Goal: Information Seeking & Learning: Learn about a topic

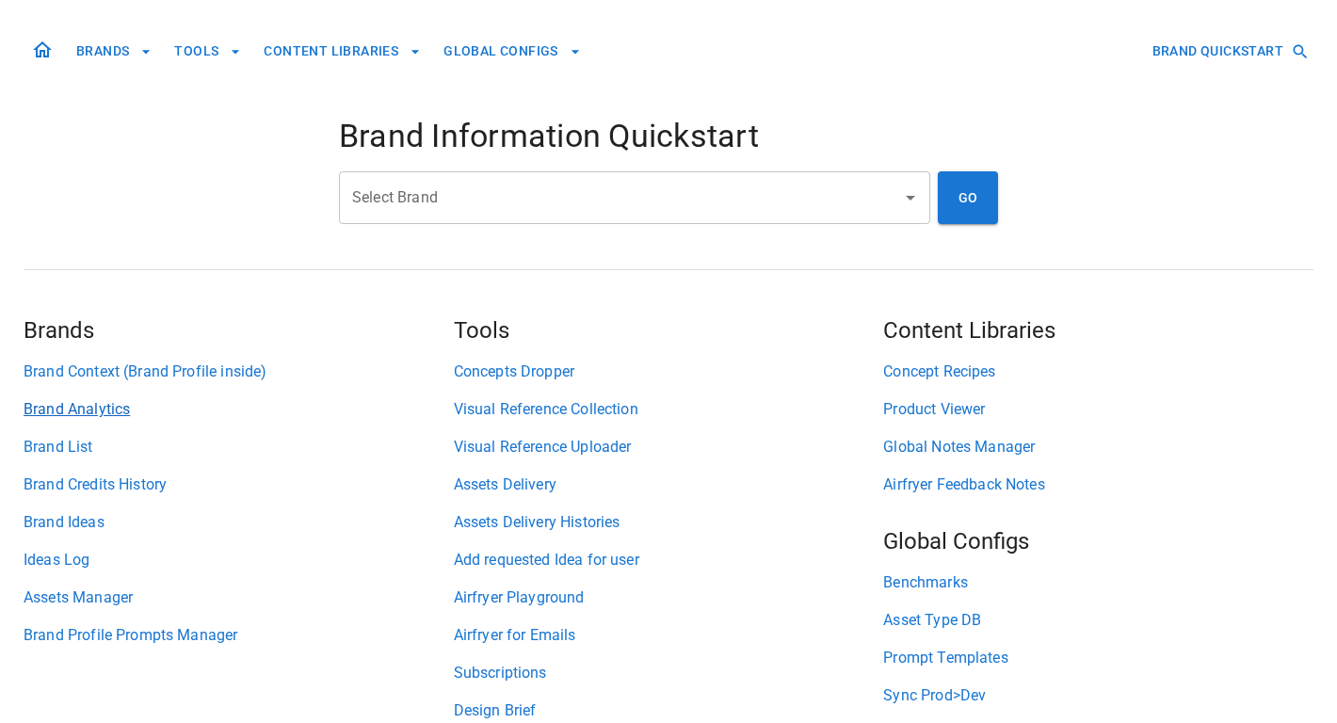
click at [109, 412] on link "Brand Analytics" at bounding box center [239, 409] width 430 height 23
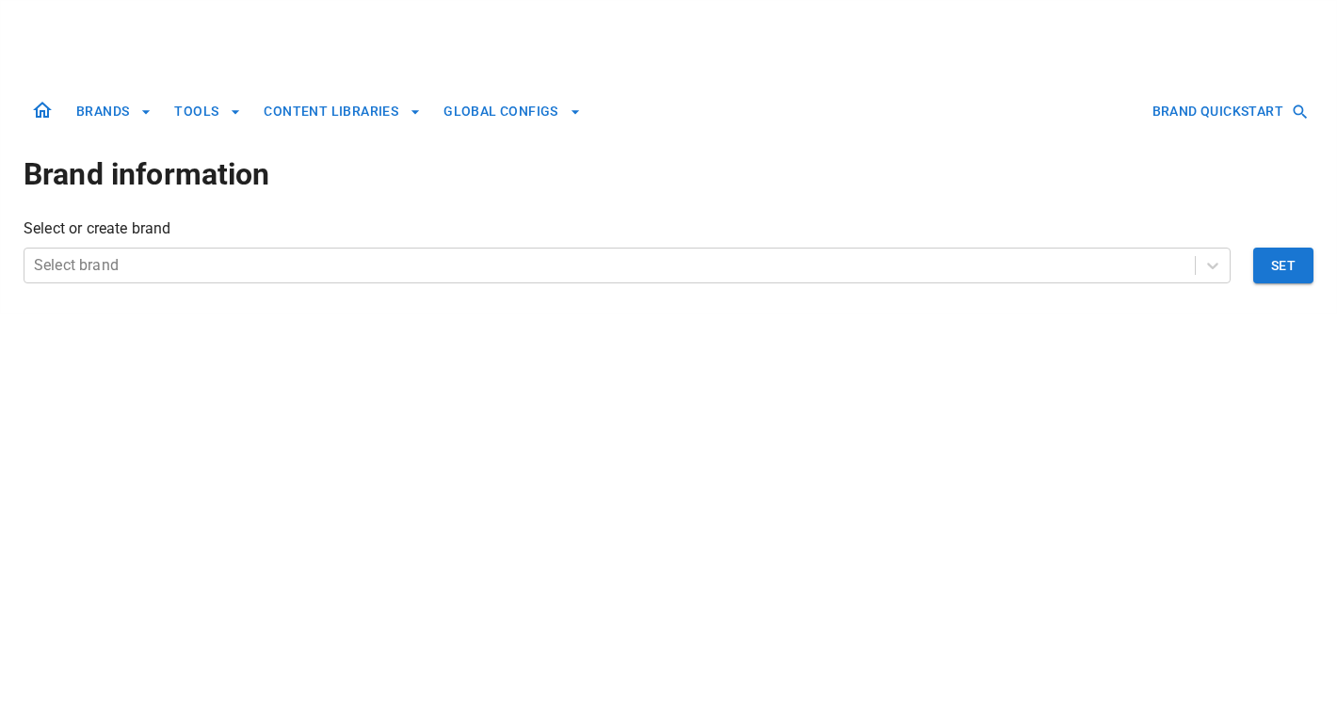
click at [149, 284] on div "BRANDS TOOLS CONTENT LIBRARIES GLOBAL CONFIGS BRAND QUICKSTART Brand informatio…" at bounding box center [669, 157] width 1290 height 313
click at [152, 246] on div "Select or create brand Select brand Set" at bounding box center [669, 250] width 1290 height 66
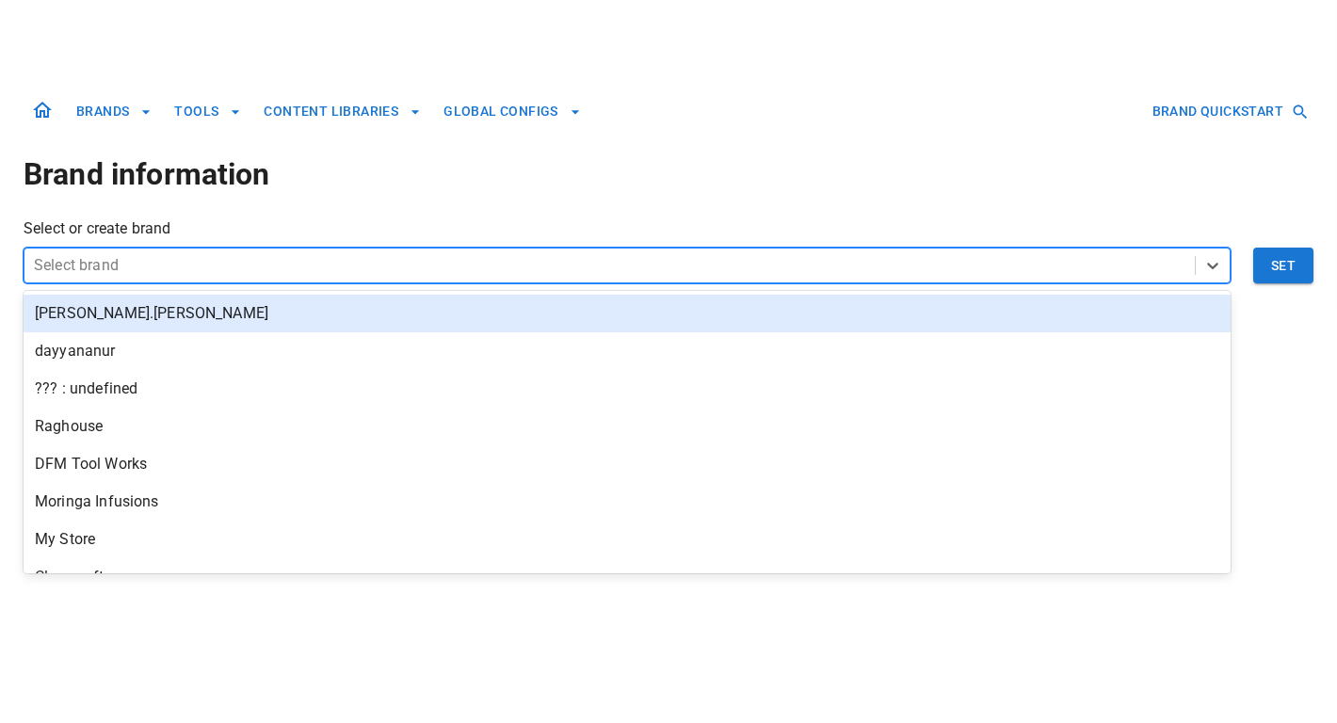
click at [153, 262] on div at bounding box center [609, 265] width 1151 height 26
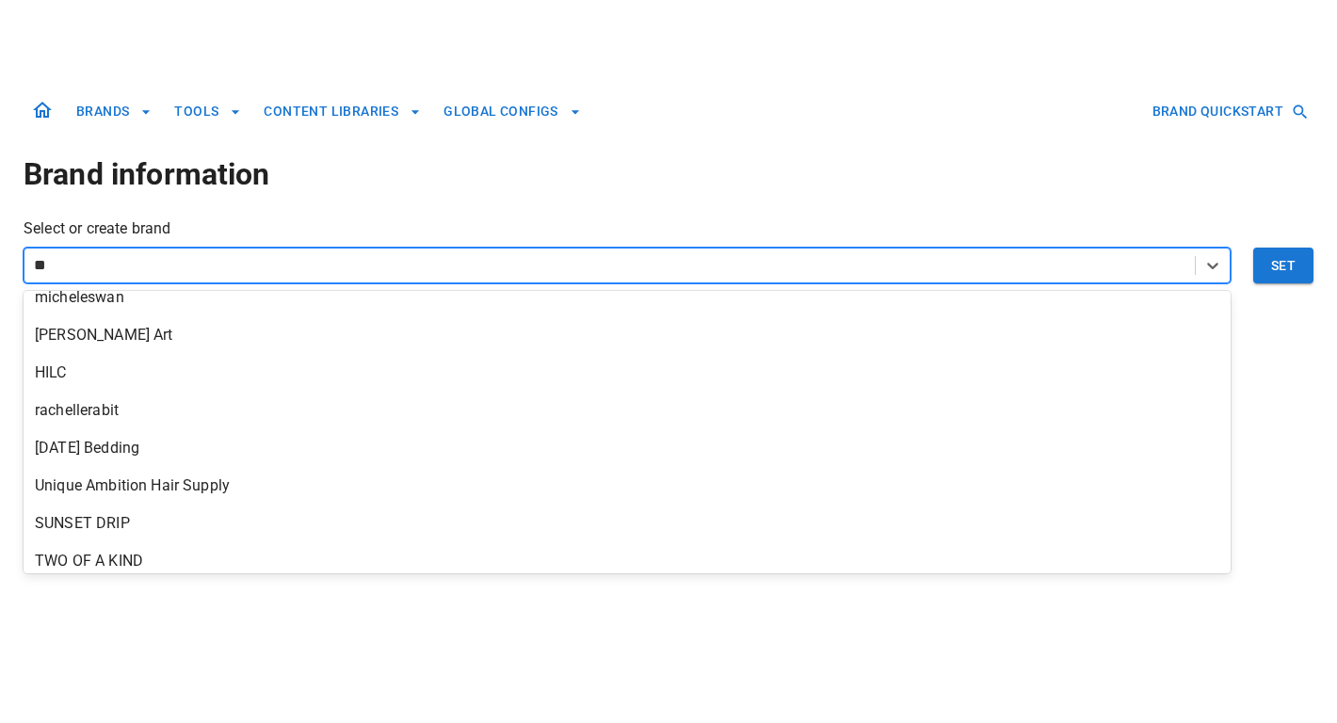
type input "***"
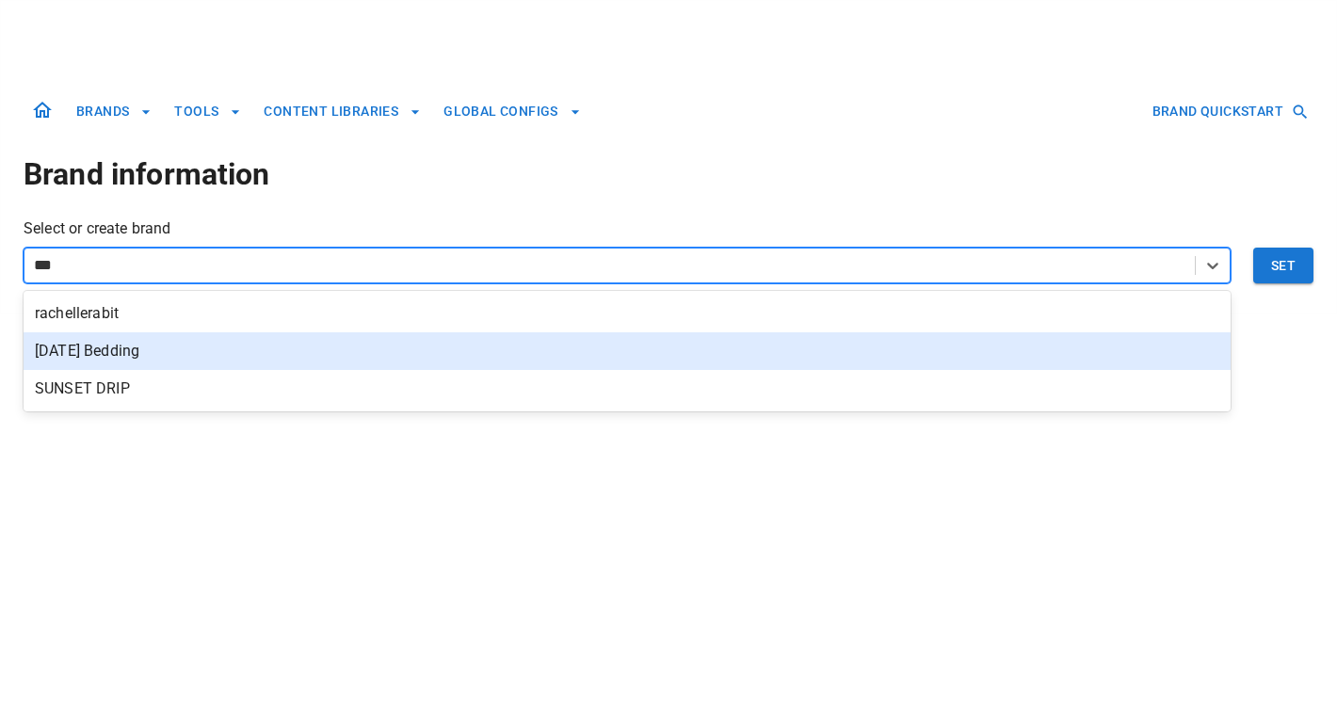
click at [151, 355] on div "[DATE] Bedding" at bounding box center [627, 351] width 1207 height 38
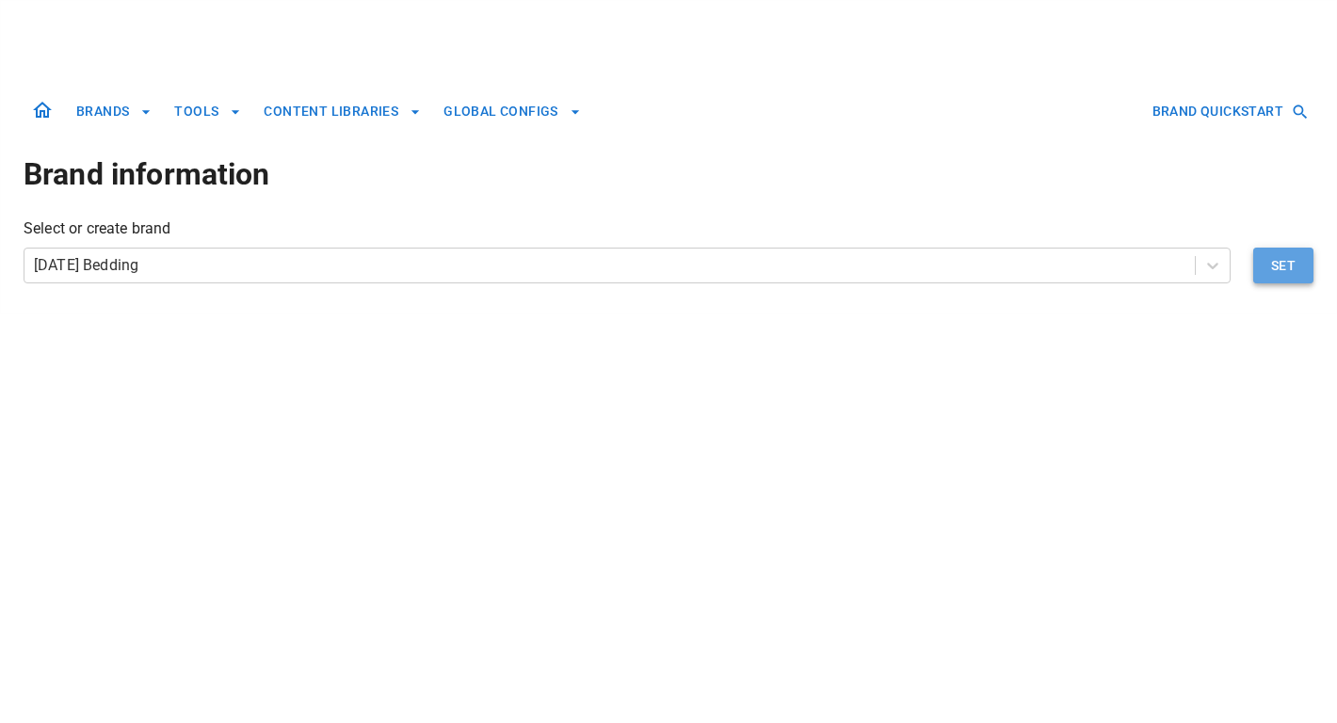
click at [1285, 276] on button "Set" at bounding box center [1283, 266] width 60 height 36
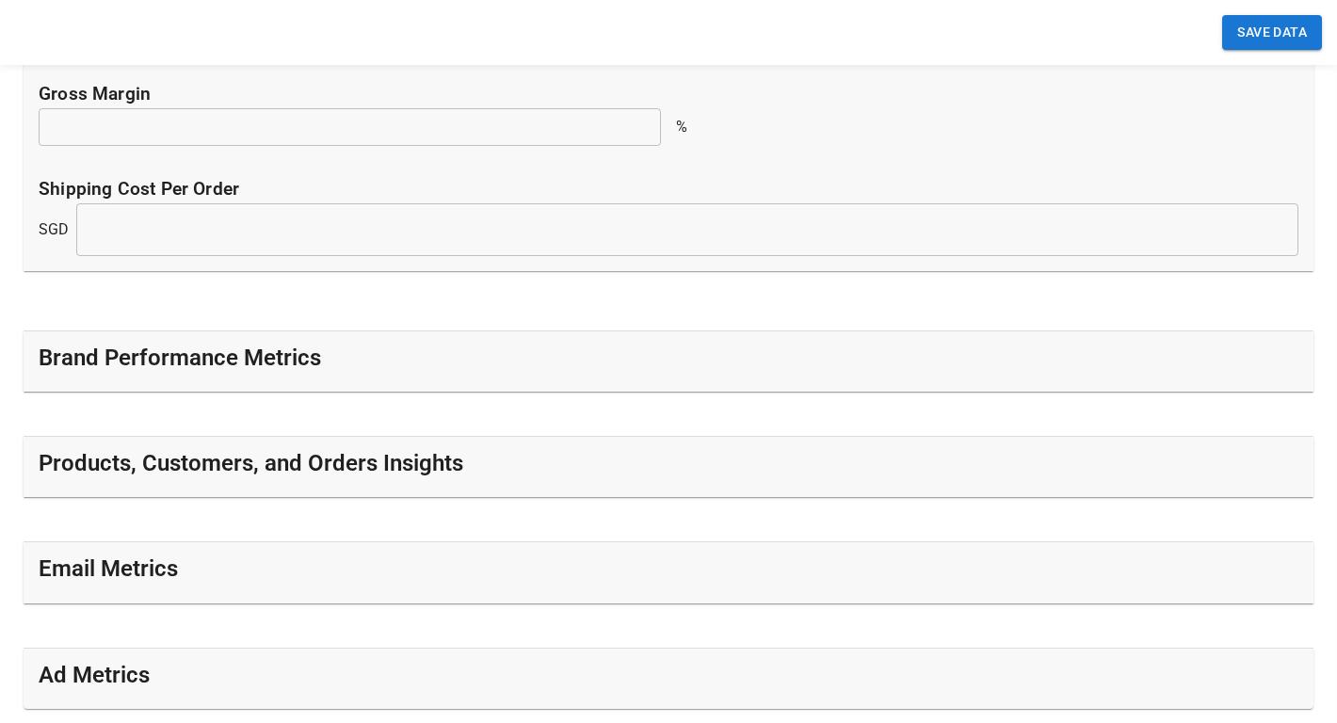
scroll to position [603, 0]
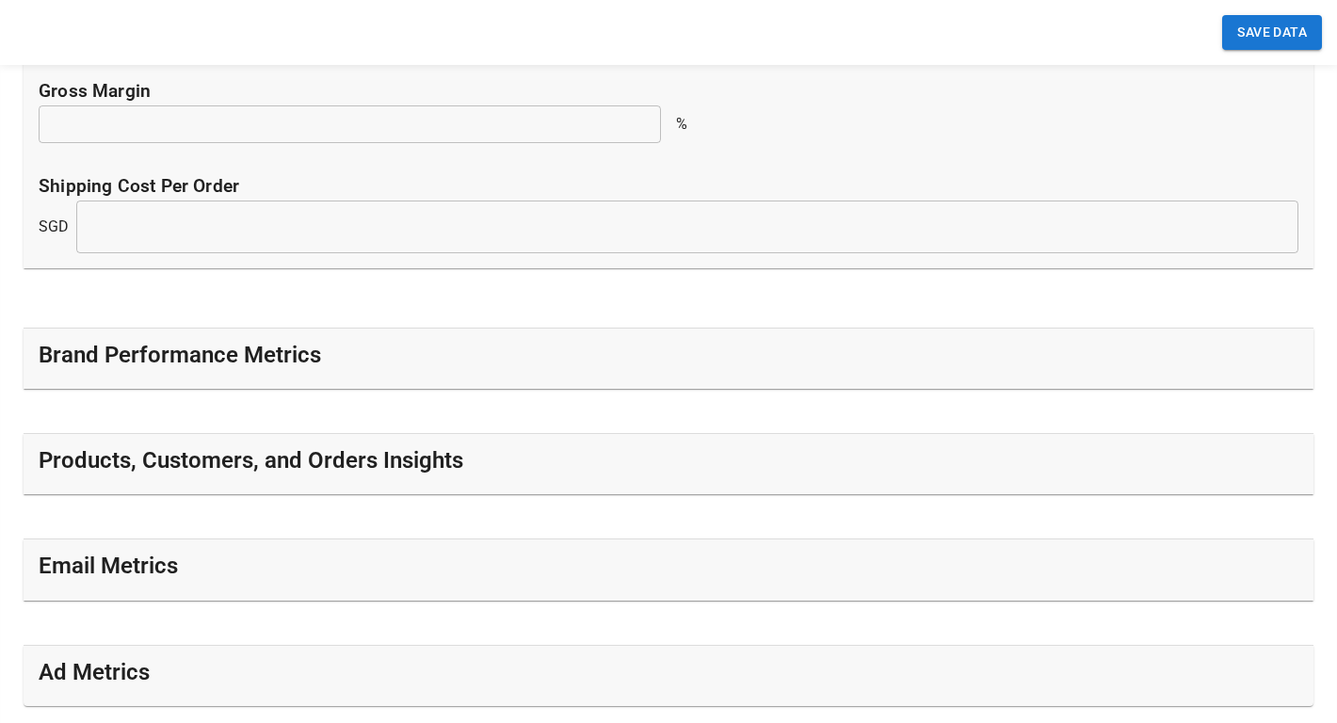
click at [434, 365] on div "Brand Performance Metrics" at bounding box center [669, 359] width 1260 height 38
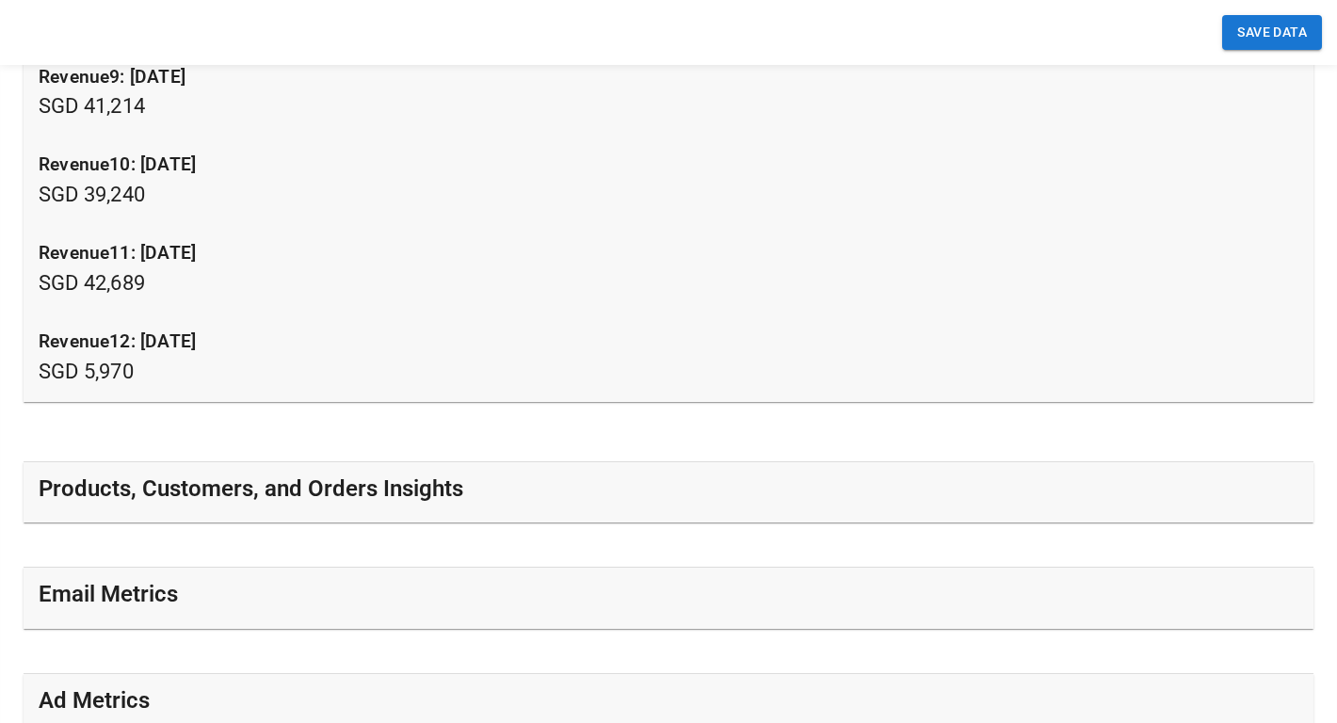
scroll to position [2504, 0]
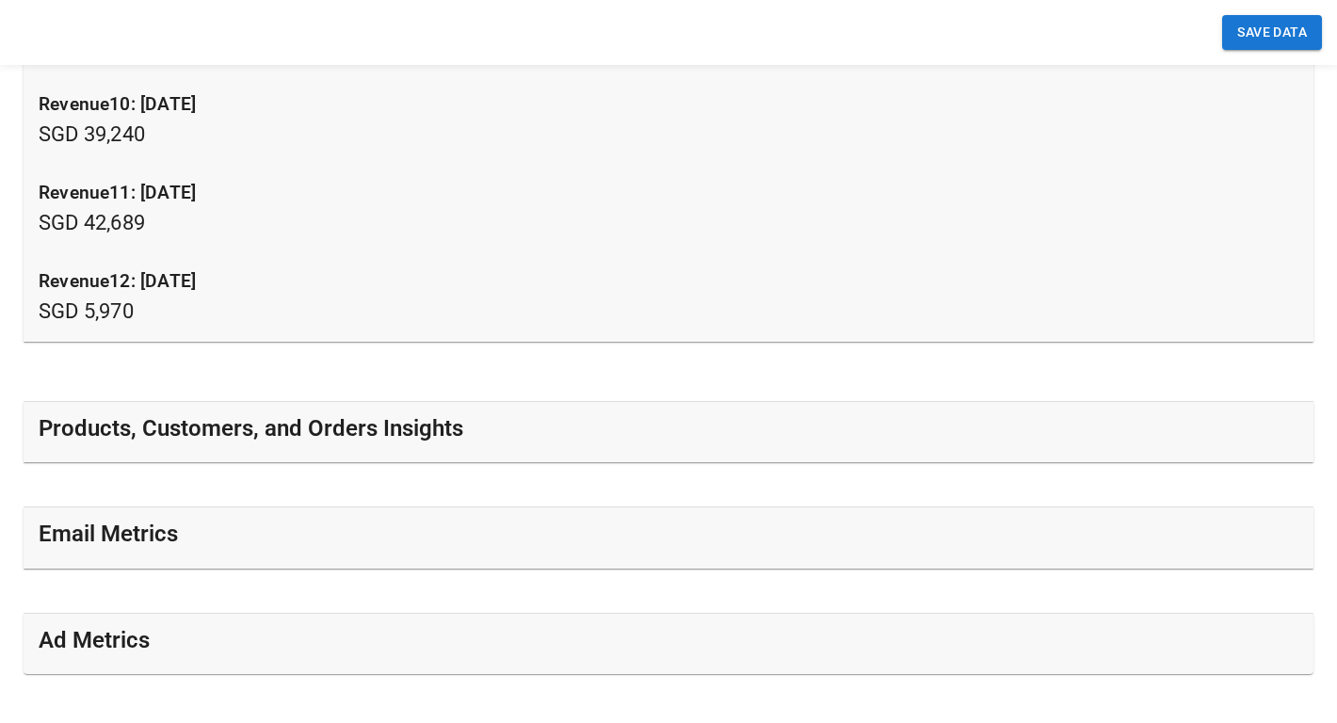
click at [398, 426] on h5 "Products, Customers, and Orders Insights" at bounding box center [251, 428] width 425 height 30
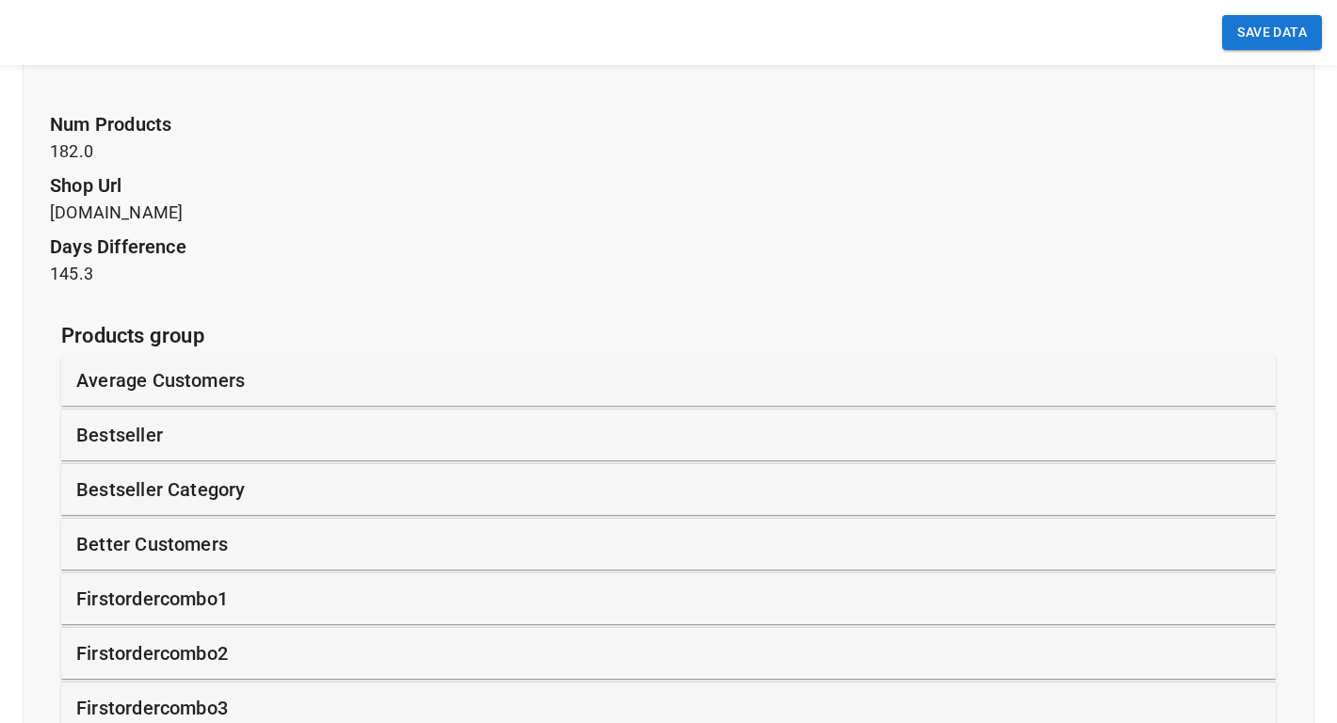
scroll to position [2859, 0]
click at [398, 426] on div "bestseller" at bounding box center [668, 436] width 1184 height 28
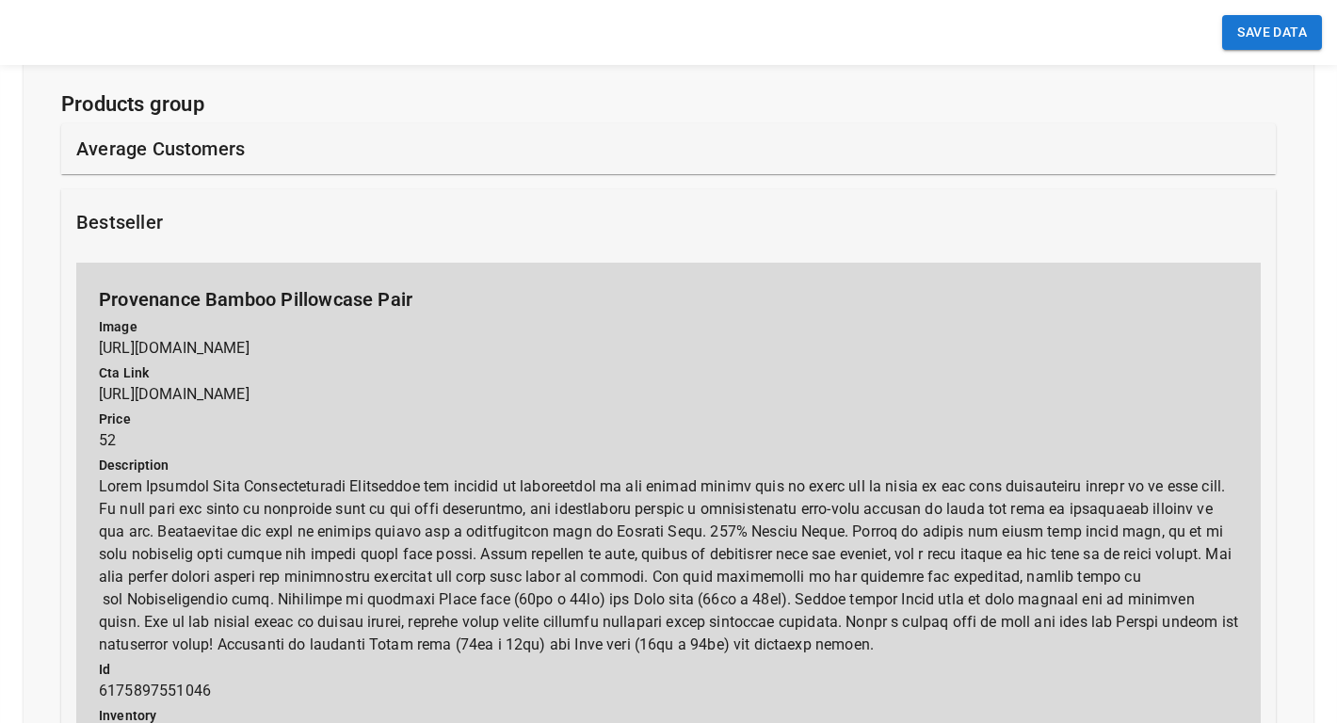
scroll to position [3059, 0]
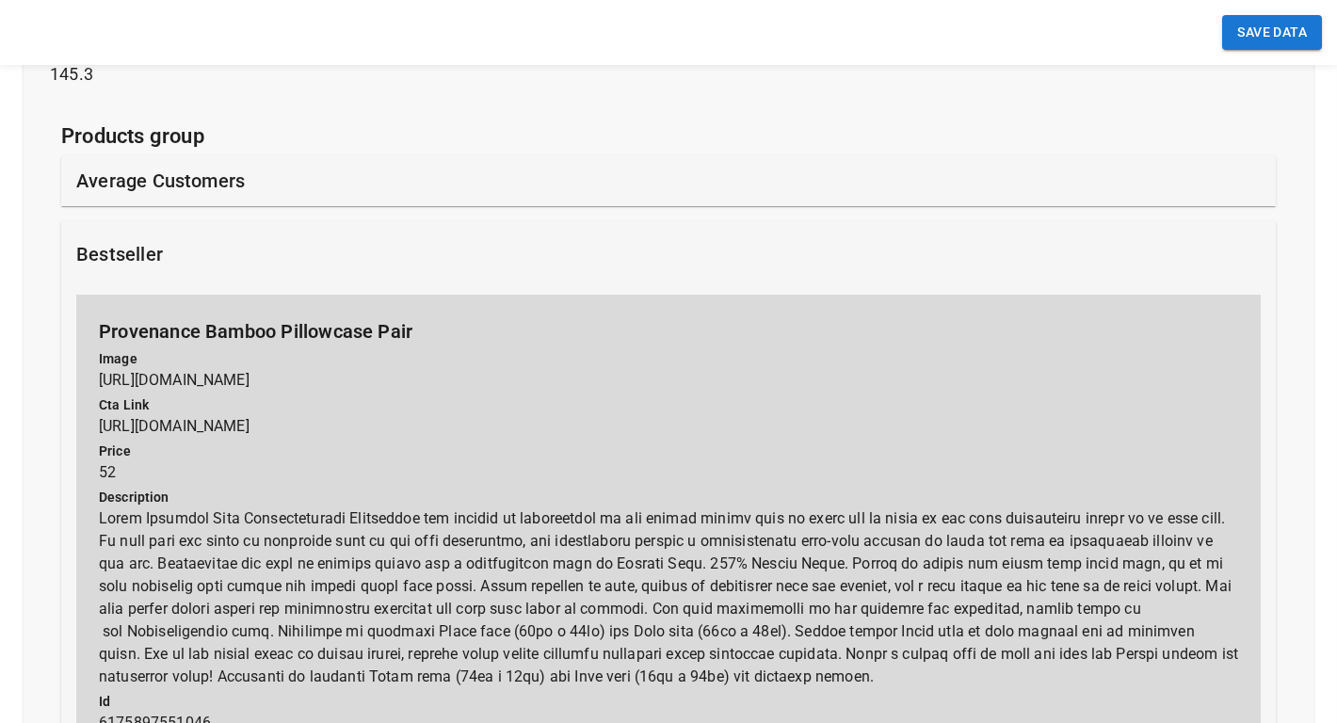
click at [478, 259] on div "bestseller" at bounding box center [668, 254] width 1184 height 28
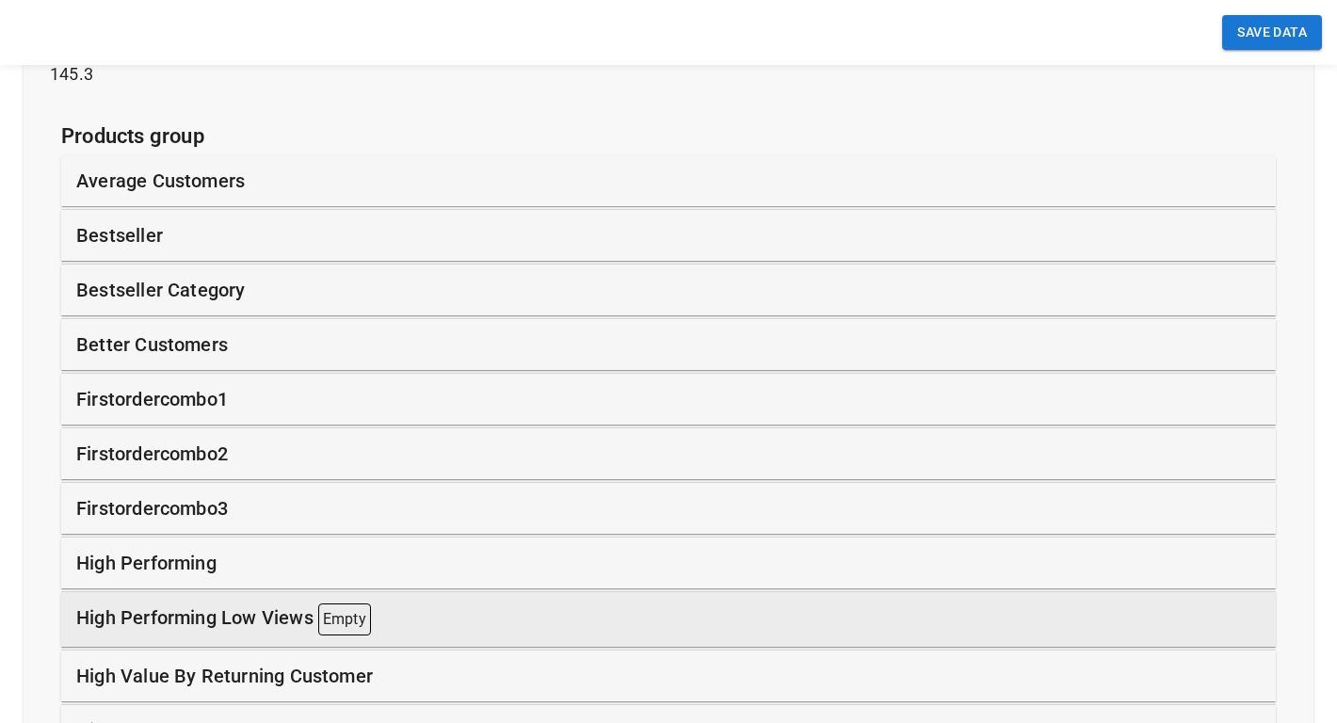
click at [407, 230] on div "bestseller" at bounding box center [668, 235] width 1184 height 28
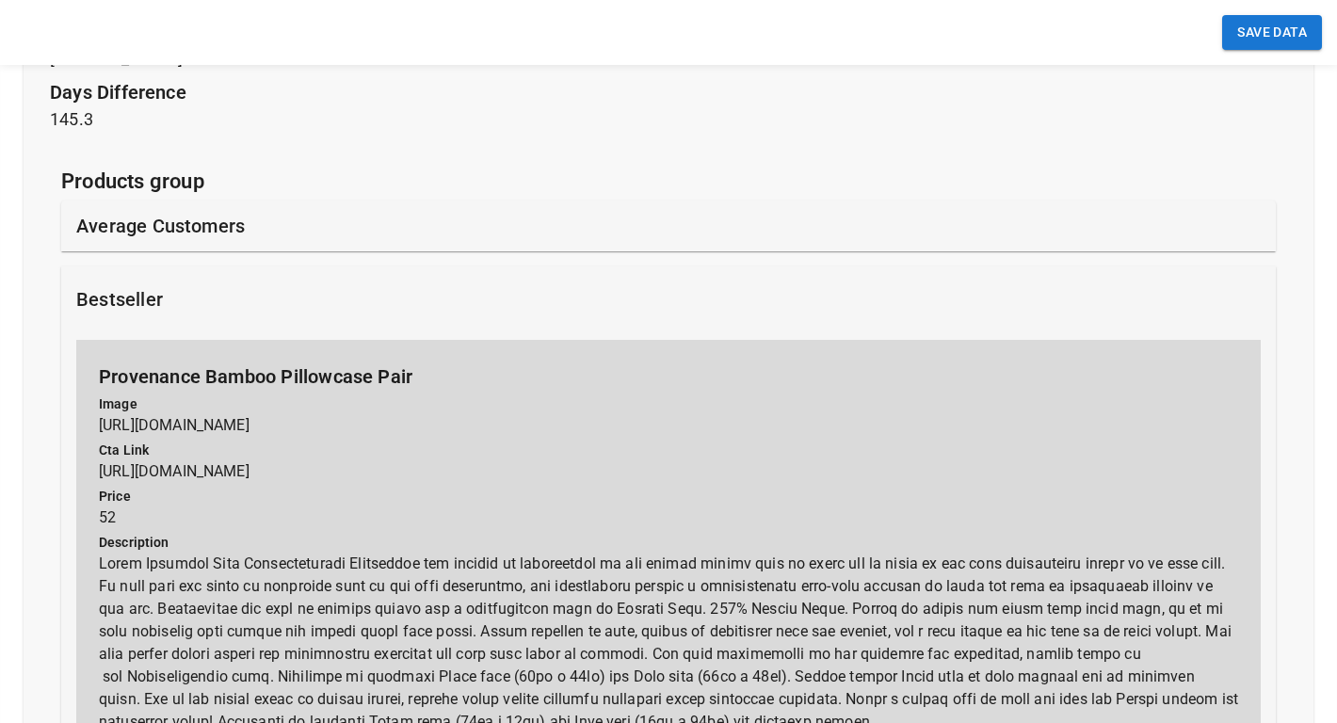
scroll to position [3012, 0]
click at [399, 309] on div "bestseller" at bounding box center [668, 301] width 1184 height 28
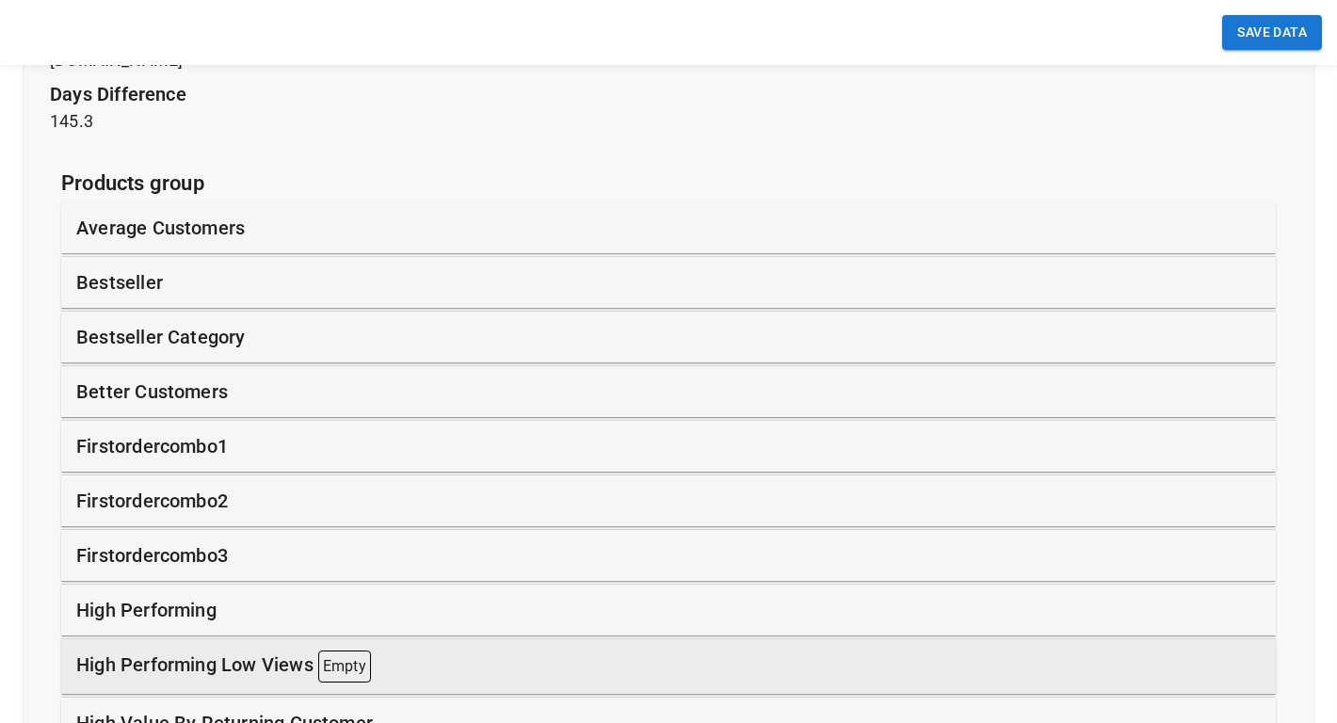
click at [393, 287] on div "bestseller" at bounding box center [668, 282] width 1184 height 28
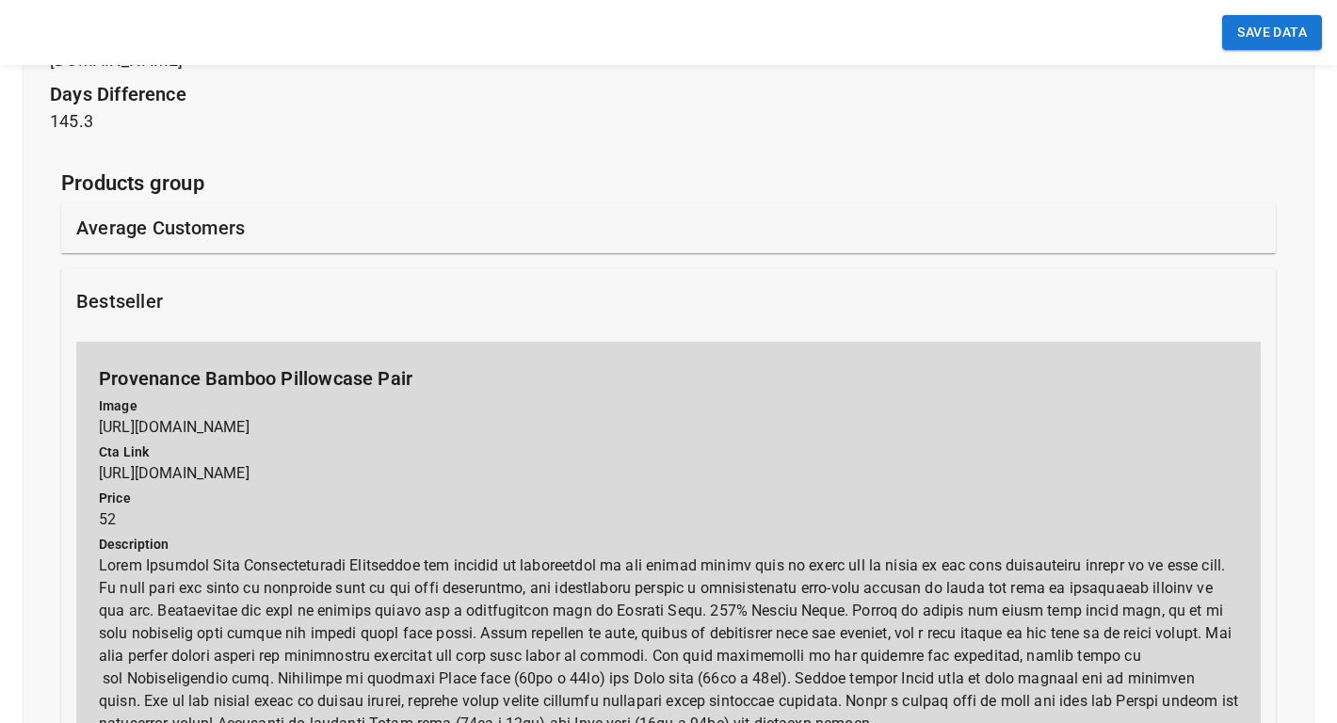
click at [393, 287] on div "bestseller" at bounding box center [668, 301] width 1184 height 28
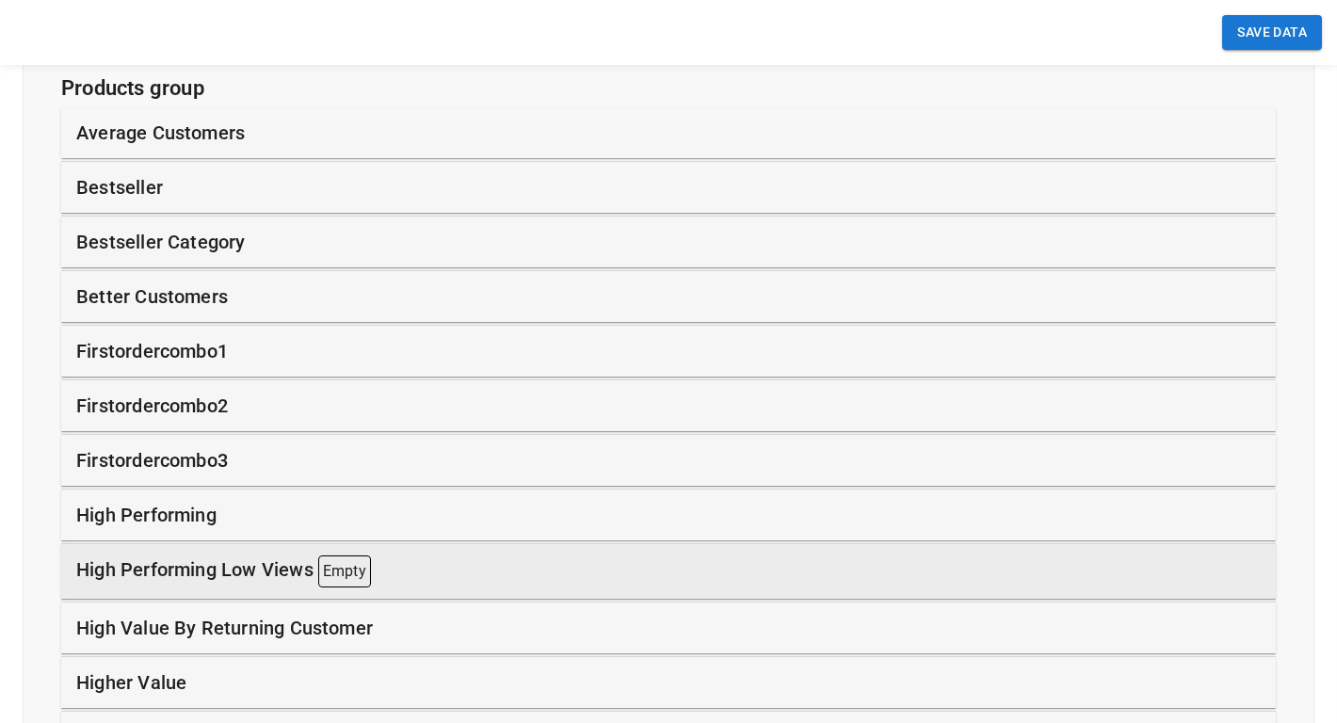
scroll to position [3088, 0]
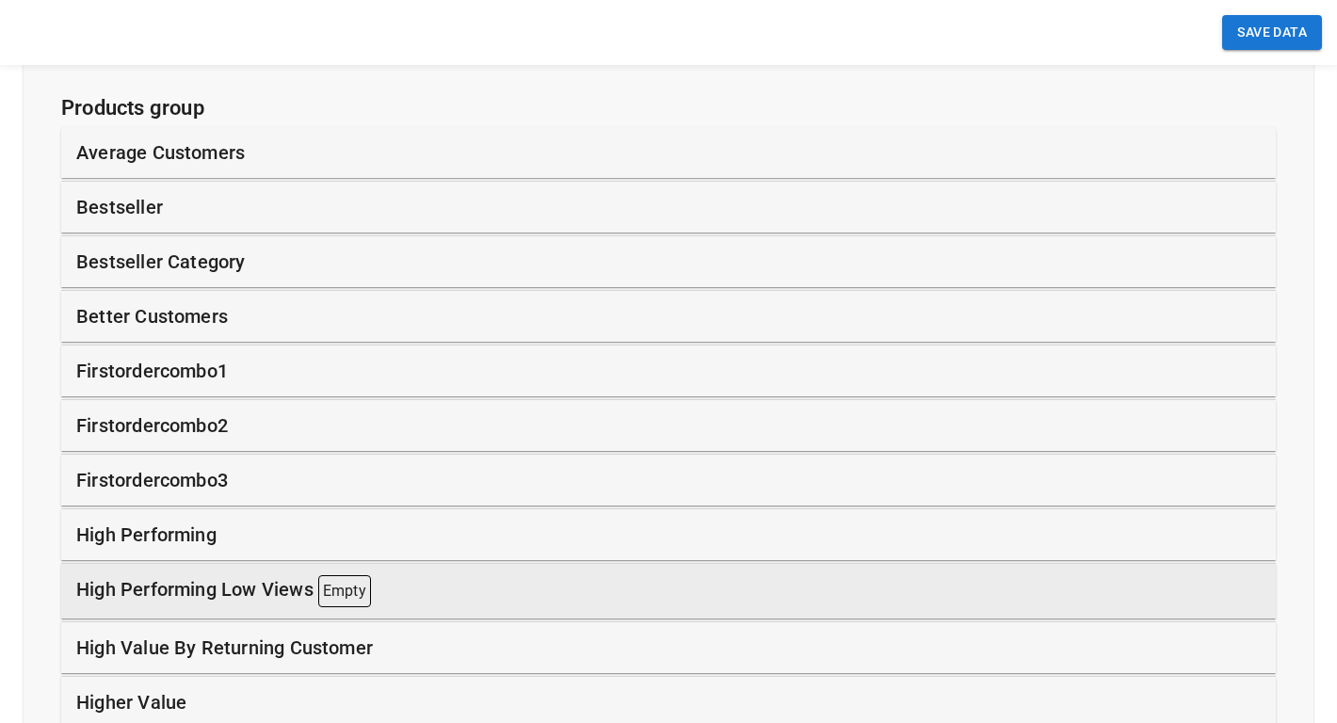
click at [412, 225] on div "bestseller" at bounding box center [668, 207] width 1214 height 51
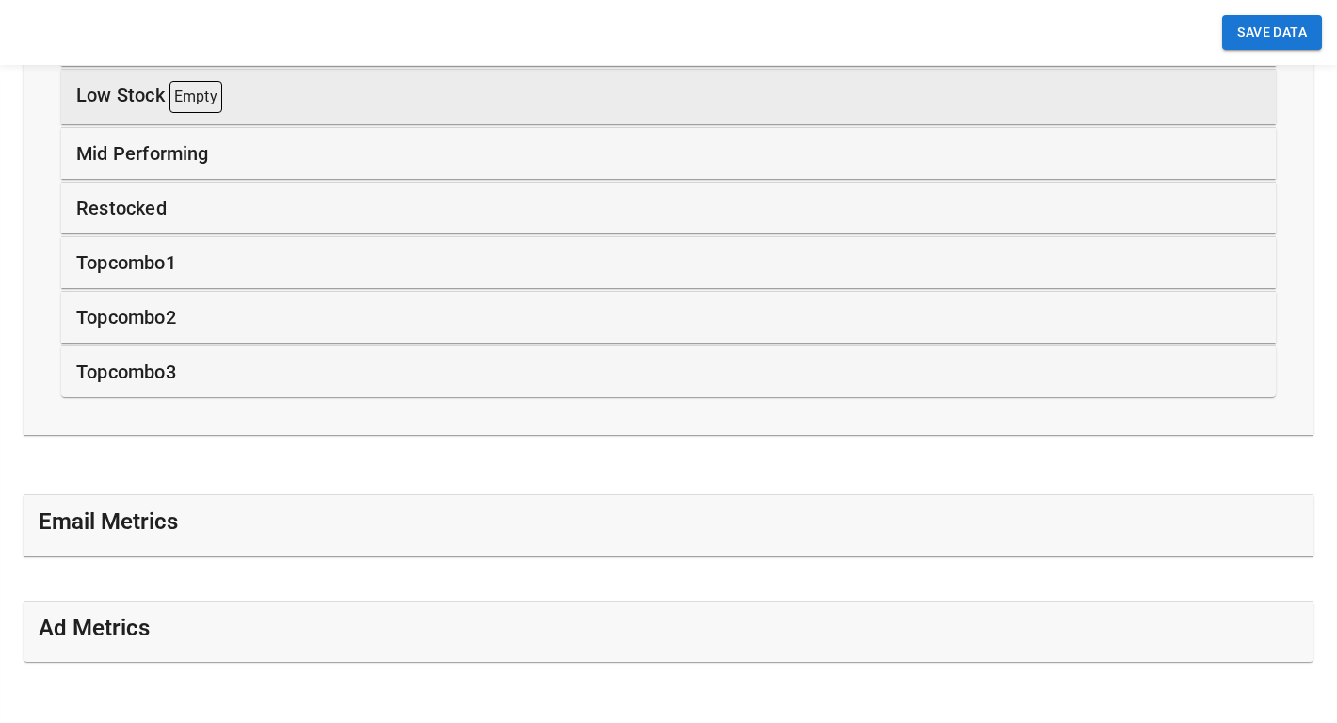
scroll to position [16744, 0]
click at [130, 531] on h5 "Email Metrics" at bounding box center [108, 523] width 139 height 30
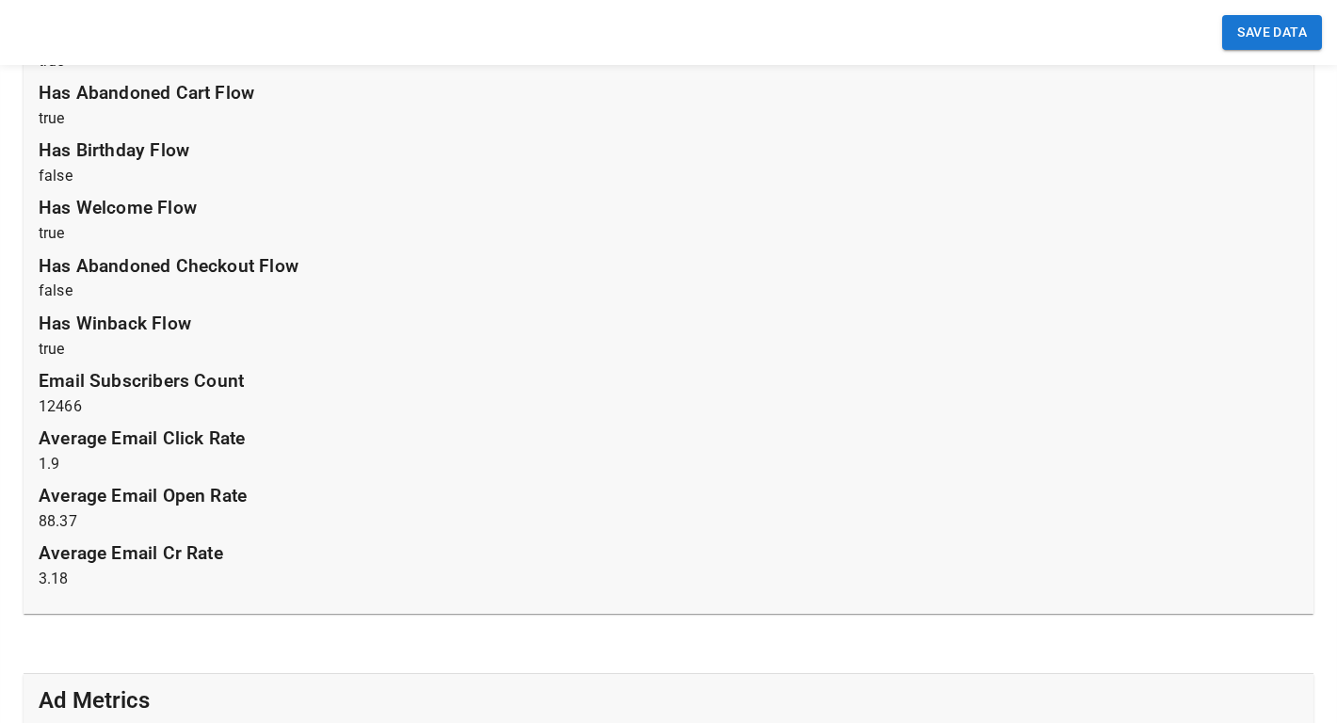
scroll to position [17417, 0]
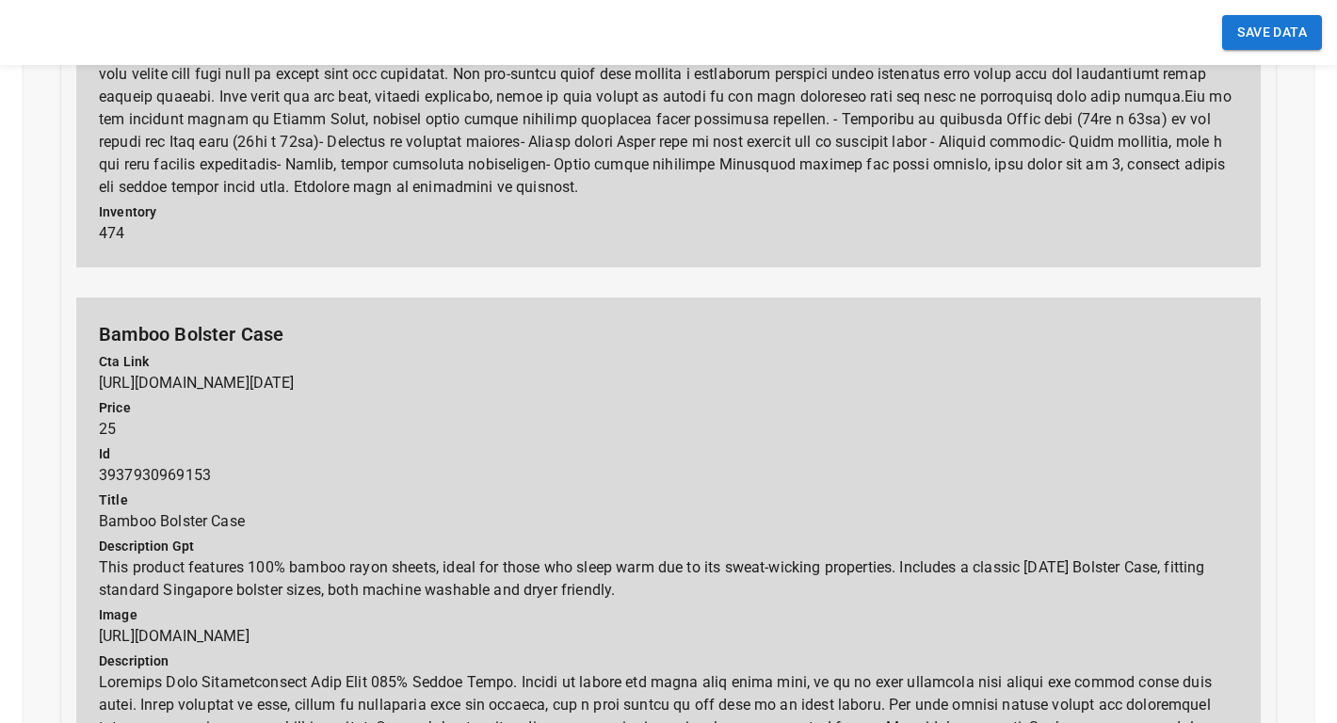
scroll to position [10290, 0]
